Goal: Information Seeking & Learning: Check status

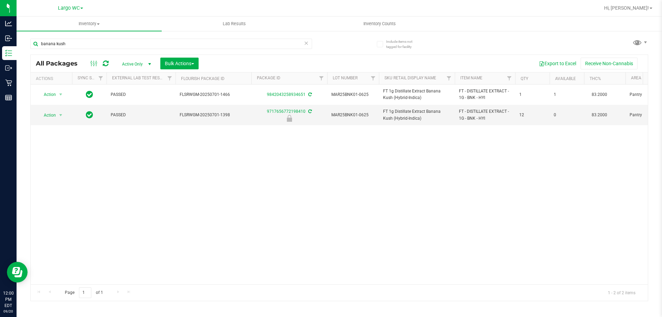
click at [91, 49] on div "banana kush" at bounding box center [171, 47] width 282 height 16
click at [89, 41] on input "banana kush" at bounding box center [171, 44] width 282 height 10
type input "pkt"
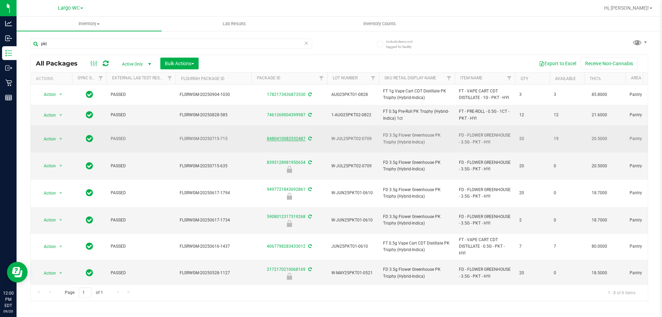
click at [284, 136] on link "8480410082532487" at bounding box center [286, 138] width 39 height 5
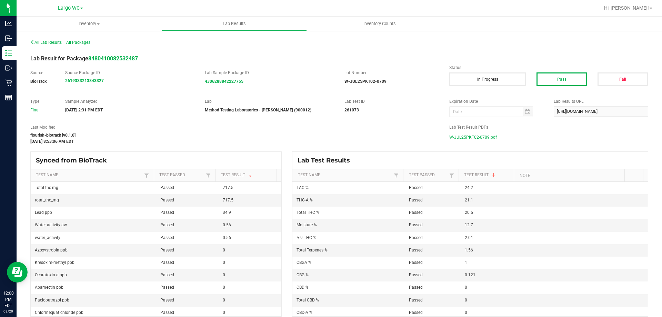
click at [460, 138] on span "W-JUL25PKT02-0709.pdf" at bounding box center [473, 137] width 48 height 10
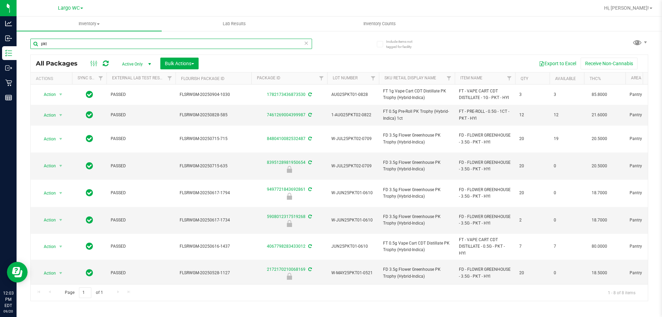
click at [64, 42] on input "pkt" at bounding box center [171, 44] width 282 height 10
